Goal: Task Accomplishment & Management: Complete application form

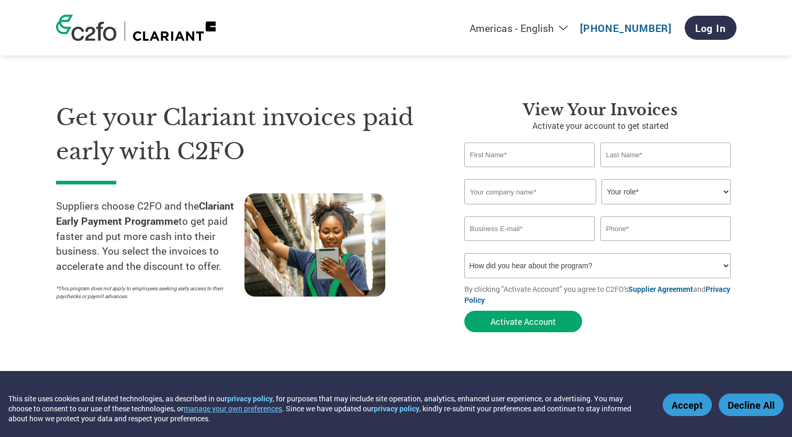
select select "en-[GEOGRAPHIC_DATA]"
click at [695, 408] on button "Accept" at bounding box center [687, 404] width 49 height 23
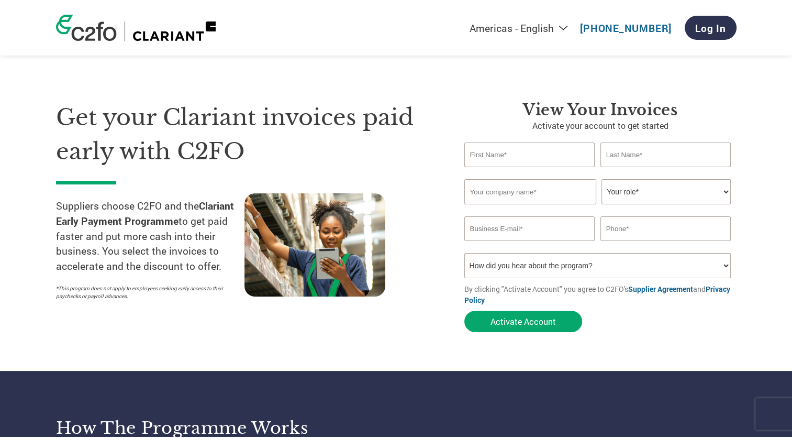
click at [494, 160] on input "text" at bounding box center [529, 154] width 131 height 25
type input "[PERSON_NAME]"
type input "[PERSON_NAME][EMAIL_ADDRESS][PERSON_NAME][DOMAIN_NAME]"
type input "91*******92"
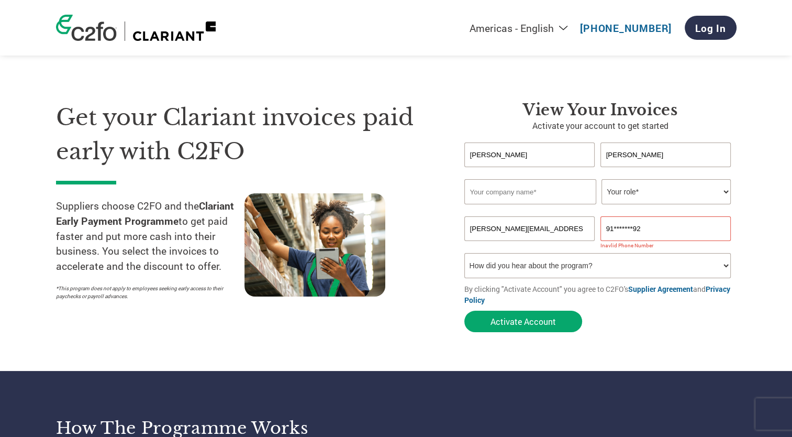
click at [523, 197] on input "text" at bounding box center [530, 191] width 132 height 25
type input "Clariant ([GEOGRAPHIC_DATA]) S.A"
click at [666, 196] on select "Your role* CFO Controller Credit Manager Finance Director Treasurer CEO Preside…" at bounding box center [665, 191] width 129 height 25
select select "TREASURER"
click at [601, 179] on select "Your role* CFO Controller Credit Manager Finance Director Treasurer CEO Preside…" at bounding box center [665, 191] width 129 height 25
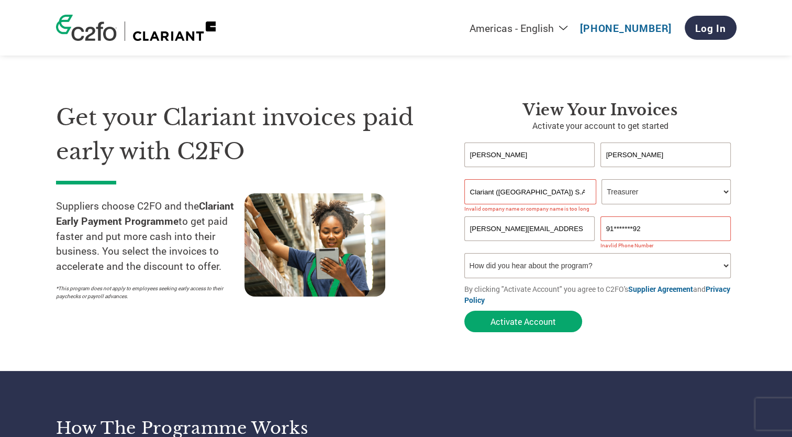
click at [649, 227] on input "91*******92" at bounding box center [665, 228] width 131 height 25
type input "9"
click at [568, 188] on input "Clariant ([GEOGRAPHIC_DATA]) S.A" at bounding box center [530, 191] width 132 height 25
click at [567, 184] on input "Clariant ([GEOGRAPHIC_DATA])" at bounding box center [530, 191] width 132 height 25
click at [494, 189] on input "Clariant ([GEOGRAPHIC_DATA])" at bounding box center [530, 191] width 132 height 25
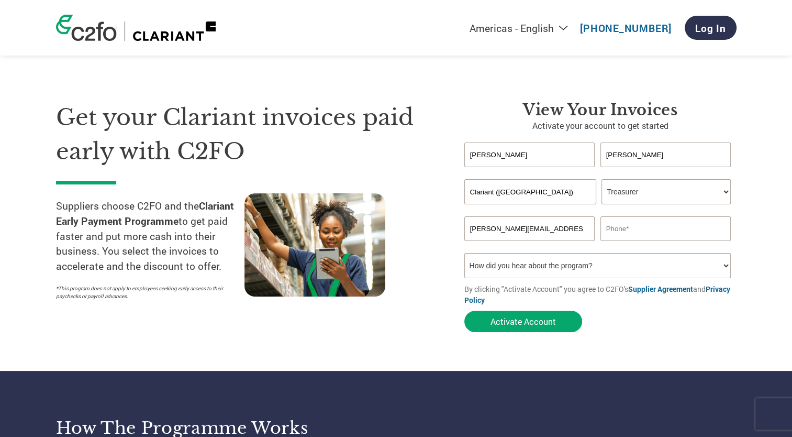
click at [497, 193] on input "Clariant ([GEOGRAPHIC_DATA])" at bounding box center [530, 191] width 132 height 25
click at [691, 156] on input "[PERSON_NAME]" at bounding box center [665, 154] width 131 height 25
click at [486, 191] on input "Clariant ([GEOGRAPHIC_DATA])" at bounding box center [530, 191] width 132 height 25
type input "Clariant Argentina S.A"
click at [730, 228] on input "text" at bounding box center [665, 228] width 131 height 25
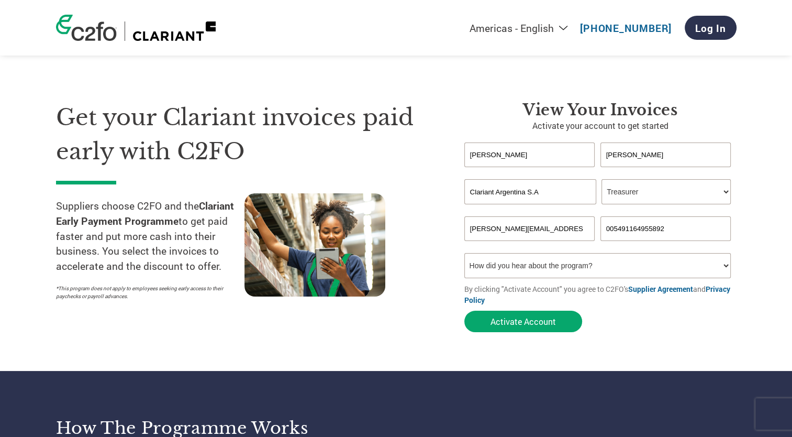
type input "005491164955892"
click at [626, 275] on select "How did you hear about the program? Received a letter Email Social Media Online…" at bounding box center [597, 265] width 267 height 25
select select "Other"
click at [464, 253] on select "How did you hear about the program? Received a letter Email Social Media Online…" at bounding box center [597, 265] width 267 height 25
click at [620, 231] on input "005491164955892" at bounding box center [665, 228] width 131 height 25
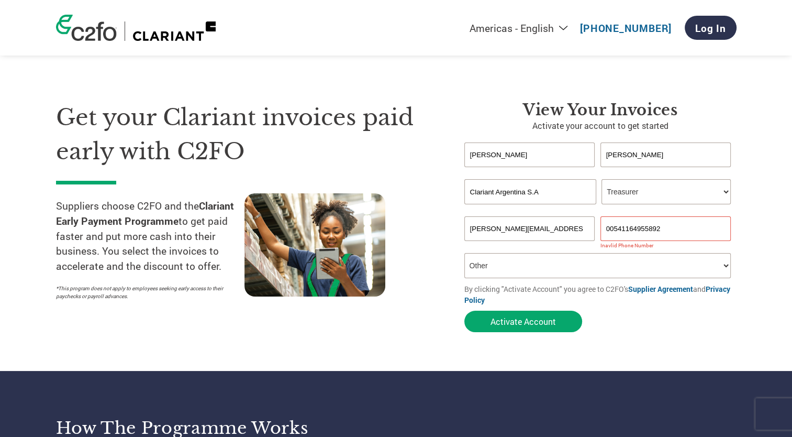
click at [643, 232] on input "00541164955892" at bounding box center [665, 228] width 131 height 25
click at [605, 227] on input "00541164955892" at bounding box center [665, 228] width 131 height 25
click at [606, 228] on input "541164955892" at bounding box center [665, 228] width 131 height 25
type input "[PHONE_NUMBER]"
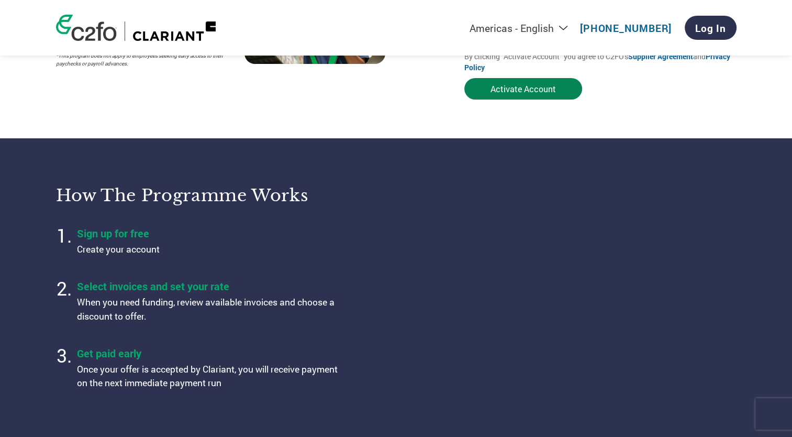
scroll to position [262, 0]
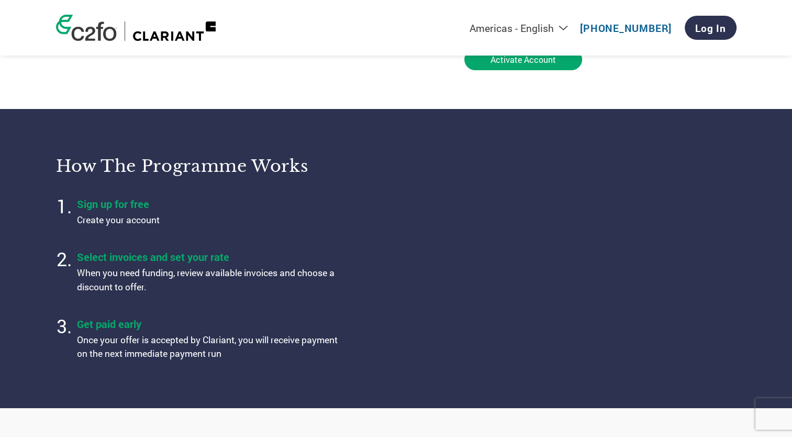
click at [511, 127] on section "How the programme works Sign up for free Create your account Select invoices an…" at bounding box center [396, 258] width 792 height 298
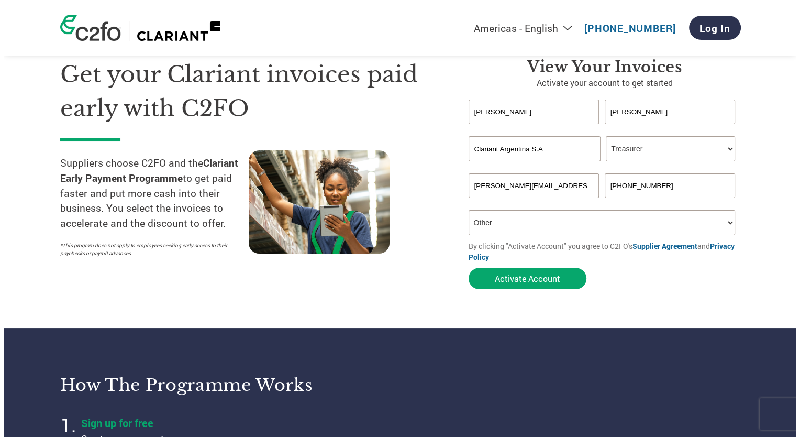
scroll to position [0, 0]
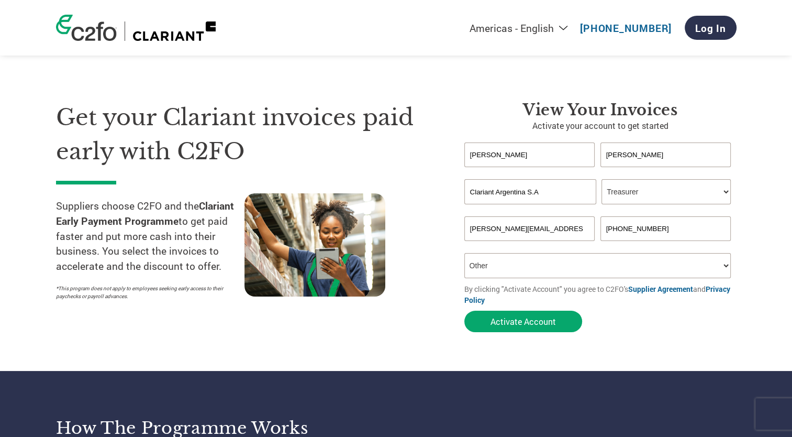
click at [722, 269] on select "How did you hear about the program? Received a letter Email Social Media Online…" at bounding box center [597, 265] width 267 height 25
click at [464, 253] on select "How did you hear about the program? Received a letter Email Social Media Online…" at bounding box center [597, 265] width 267 height 25
click at [726, 265] on select "How did you hear about the program? Received a letter Email Social Media Online…" at bounding box center [597, 265] width 267 height 25
click at [464, 253] on select "How did you hear about the program? Received a letter Email Social Media Online…" at bounding box center [597, 265] width 267 height 25
click at [500, 322] on button "Activate Account" at bounding box center [523, 320] width 118 height 21
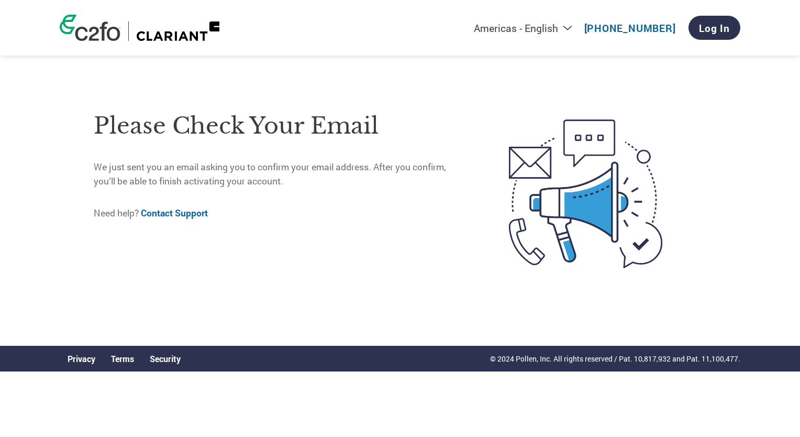
click at [562, 36] on div "Americas - English Américas - Español [GEOGRAPHIC_DATA] - Português [GEOGRAPHIC…" at bounding box center [533, 27] width 414 height 35
click at [565, 29] on select "Americas - English Américas - Español [GEOGRAPHIC_DATA] - Português [GEOGRAPHIC…" at bounding box center [458, 27] width 242 height 13
select select "es-MX"
click at [407, 21] on select "Americas - English Américas - Español [GEOGRAPHIC_DATA] - Português [GEOGRAPHIC…" at bounding box center [458, 27] width 242 height 13
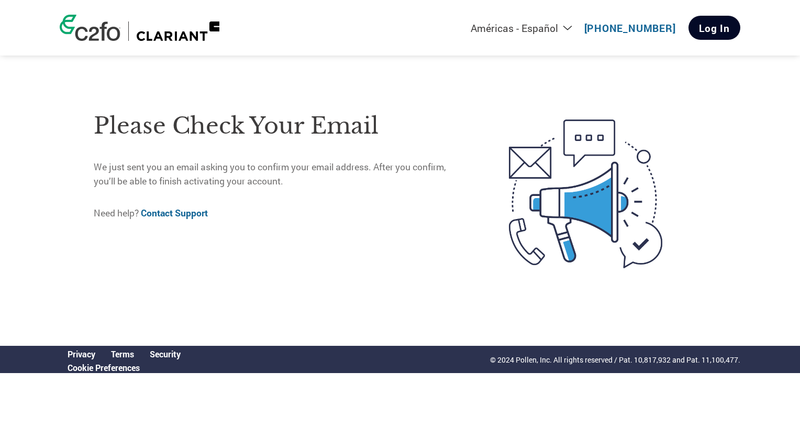
click at [710, 27] on link "Log In" at bounding box center [714, 28] width 52 height 24
